Goal: Information Seeking & Learning: Learn about a topic

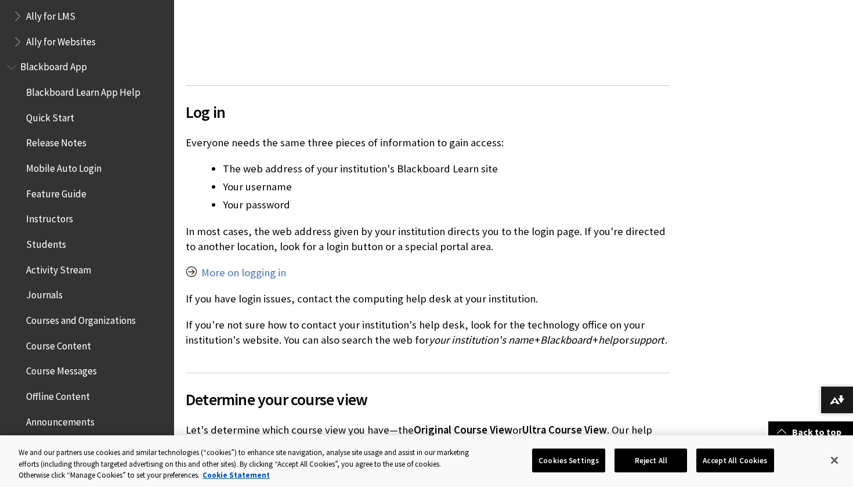
scroll to position [60, 0]
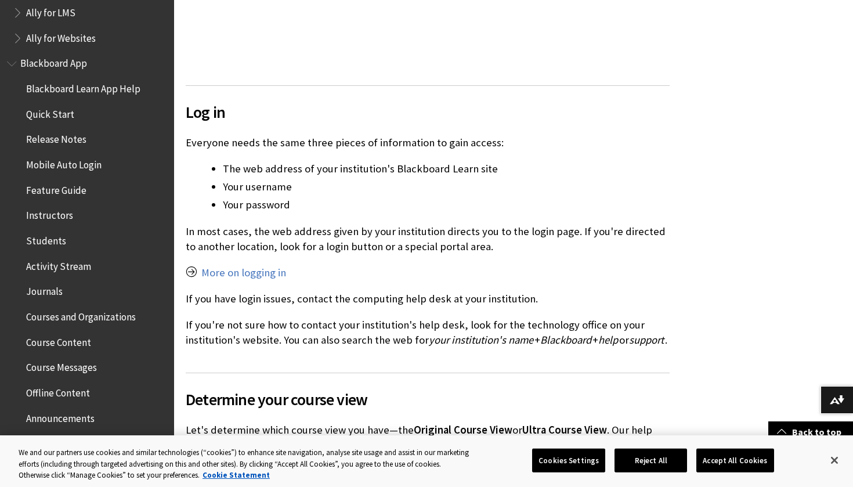
click at [70, 336] on span "Course Content" at bounding box center [58, 340] width 65 height 16
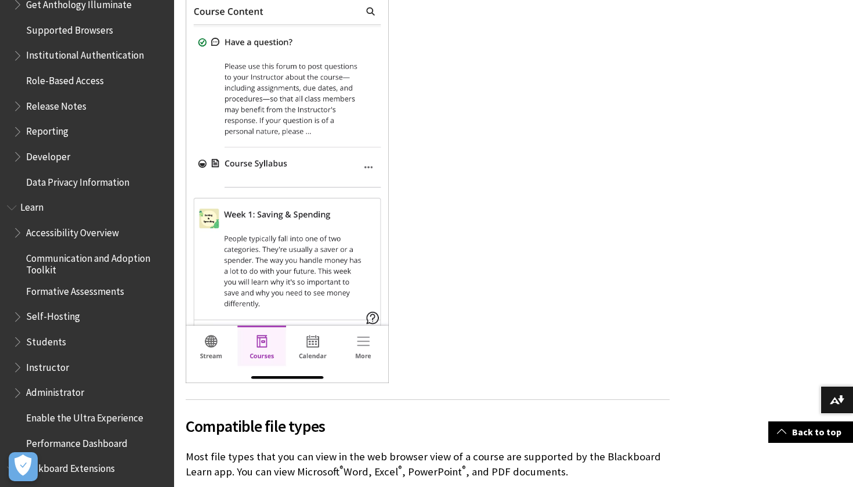
scroll to position [803, 0]
click at [45, 331] on span "Students" at bounding box center [46, 339] width 40 height 16
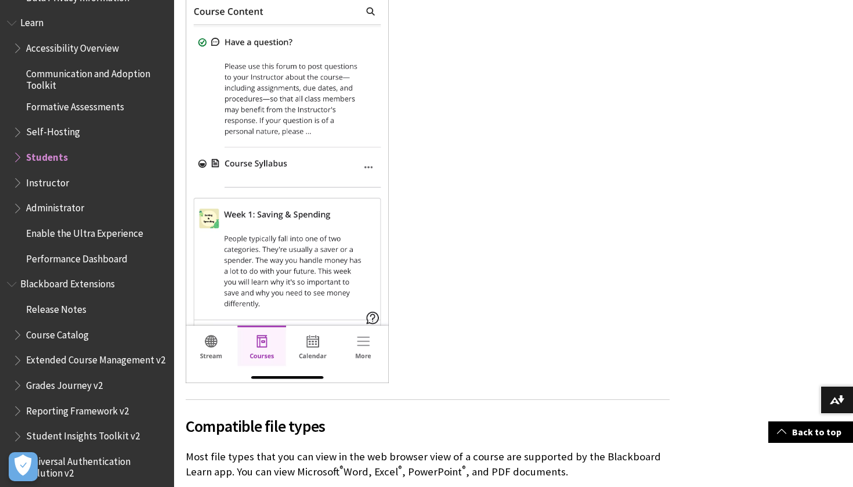
scroll to position [1006, 0]
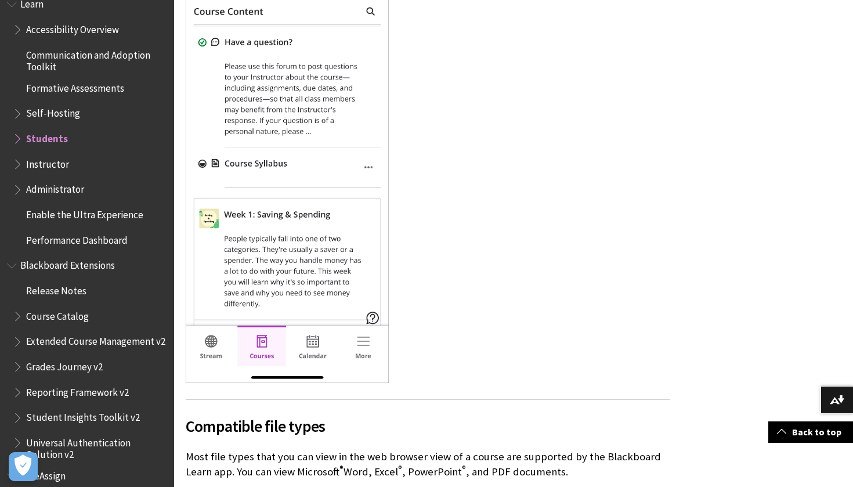
click at [68, 306] on span "Course Catalog" at bounding box center [57, 314] width 63 height 16
click at [68, 306] on span "Course Catalog" at bounding box center [60, 314] width 68 height 16
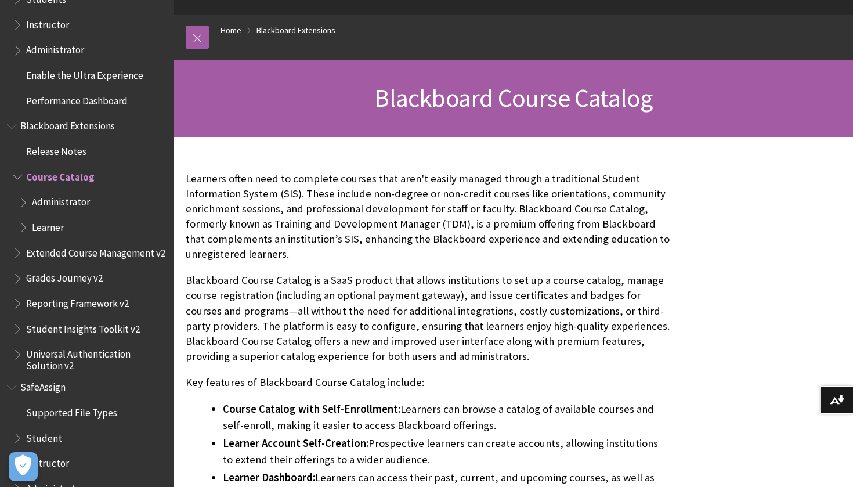
scroll to position [103, 0]
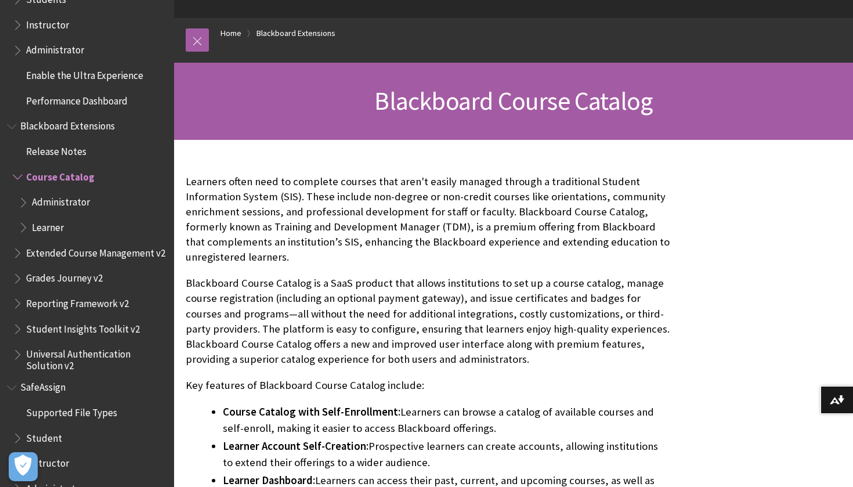
click at [157, 41] on span "Administrator" at bounding box center [90, 51] width 154 height 20
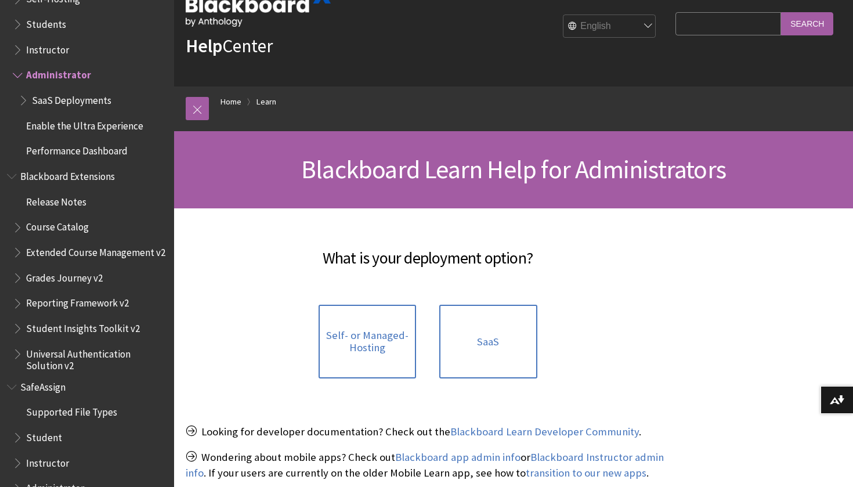
scroll to position [1119, 0]
click at [42, 15] on span "Students" at bounding box center [46, 23] width 40 height 16
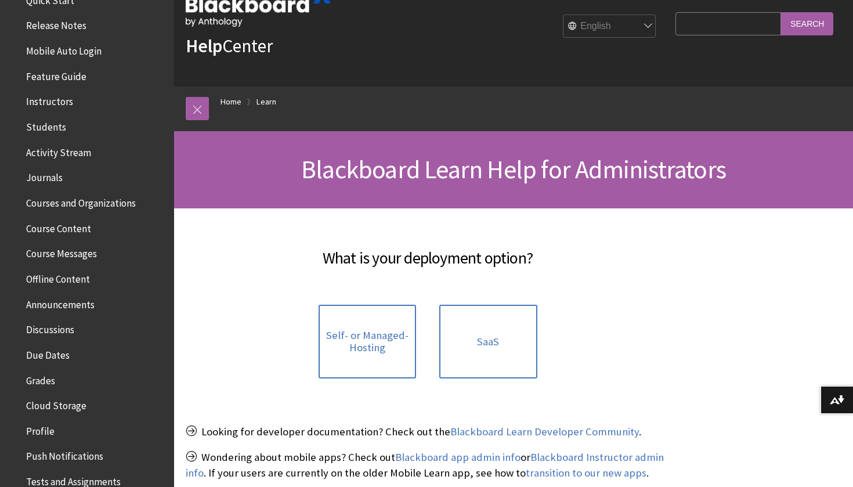
scroll to position [173, 0]
click at [55, 125] on span "Students" at bounding box center [46, 126] width 40 height 16
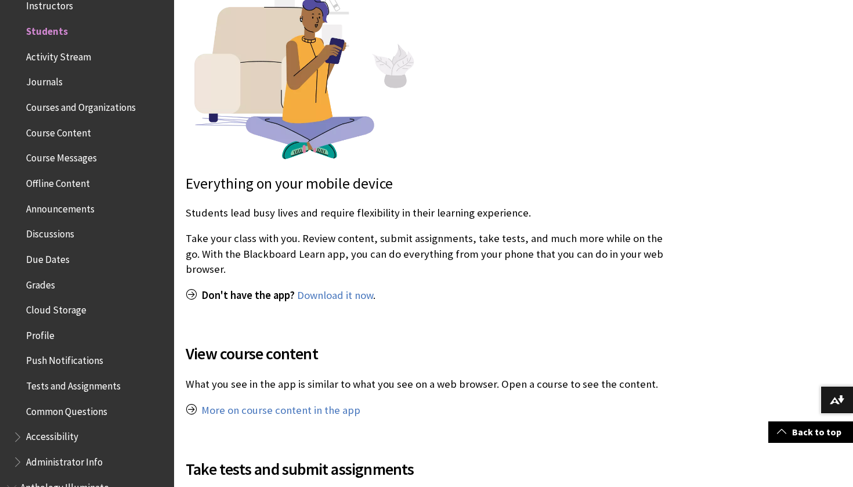
scroll to position [322, 0]
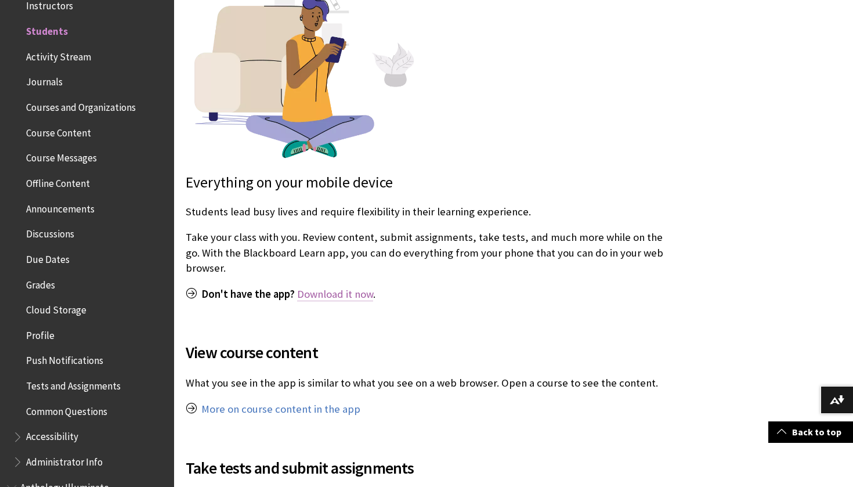
click at [353, 290] on link "Download it now" at bounding box center [335, 294] width 76 height 14
